Goal: Navigation & Orientation: Find specific page/section

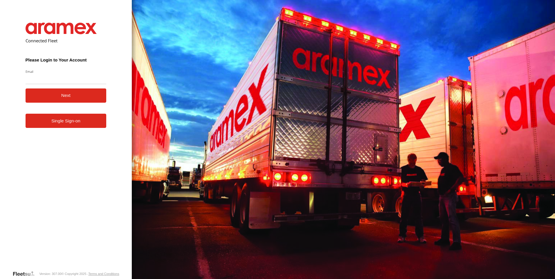
type input "**********"
click at [53, 95] on button "Next" at bounding box center [66, 95] width 81 height 14
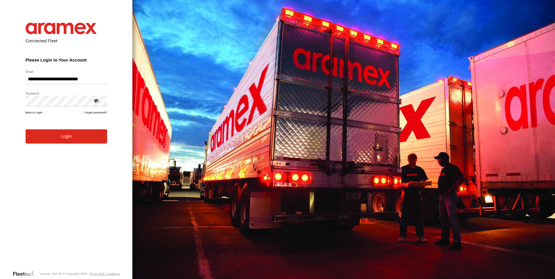
click at [26, 129] on button "Login" at bounding box center [67, 136] width 82 height 14
